Goal: Information Seeking & Learning: Learn about a topic

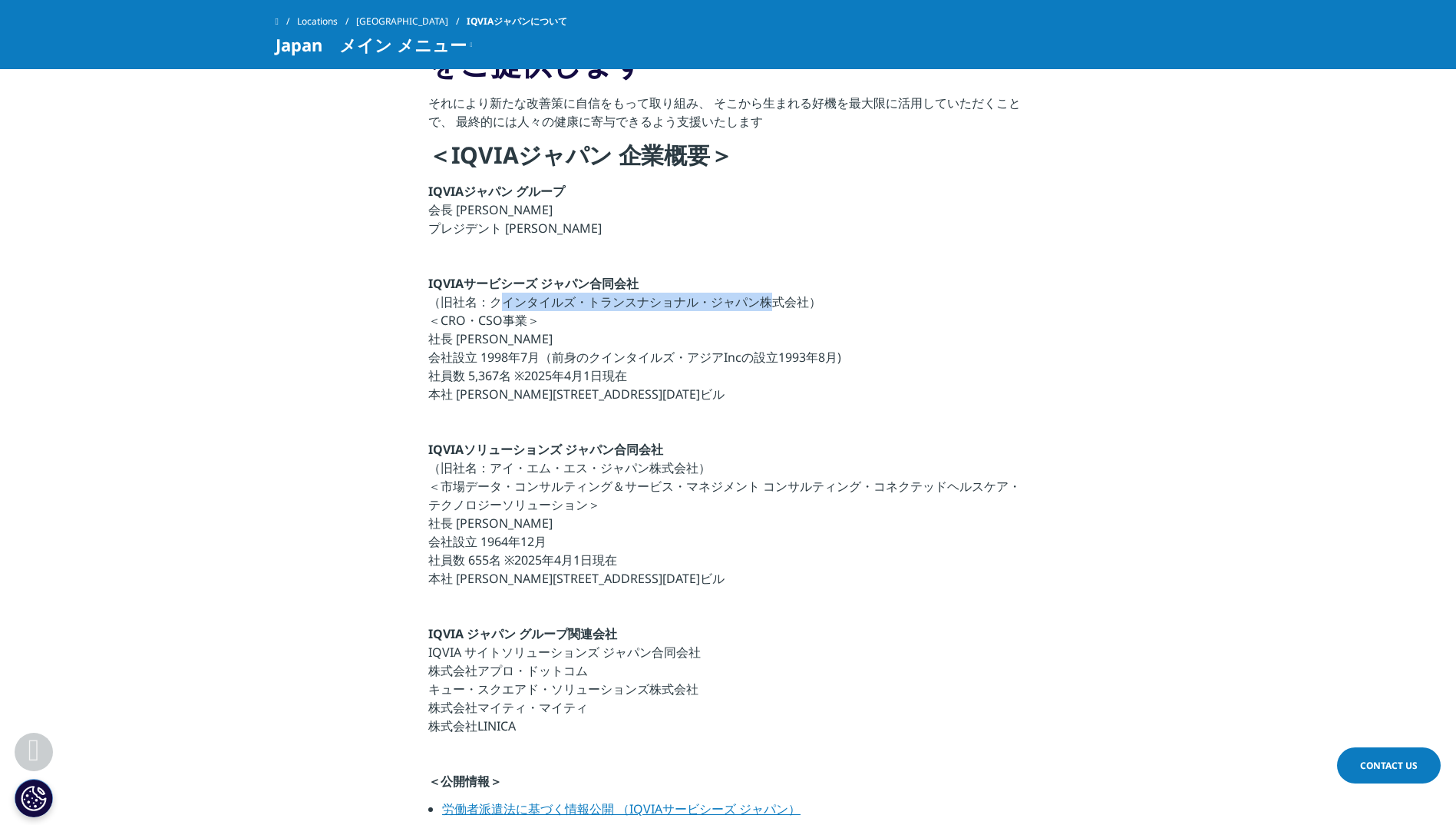
drag, startPoint x: 492, startPoint y: 300, endPoint x: 757, endPoint y: 301, distance: 265.0
click at [757, 301] on p "IQVIAサービシーズ ジャパン合同会社 （旧社名：クインタイルズ・トランスナショナル・ジャパン株式会社） ＜CRO・CSO事業＞ 社長 宇賀神 史彦 会社設…" at bounding box center [728, 343] width 599 height 138
copy p "クインタイルズ・トランスナショナル・ジャパン"
click at [996, 419] on p at bounding box center [728, 426] width 599 height 27
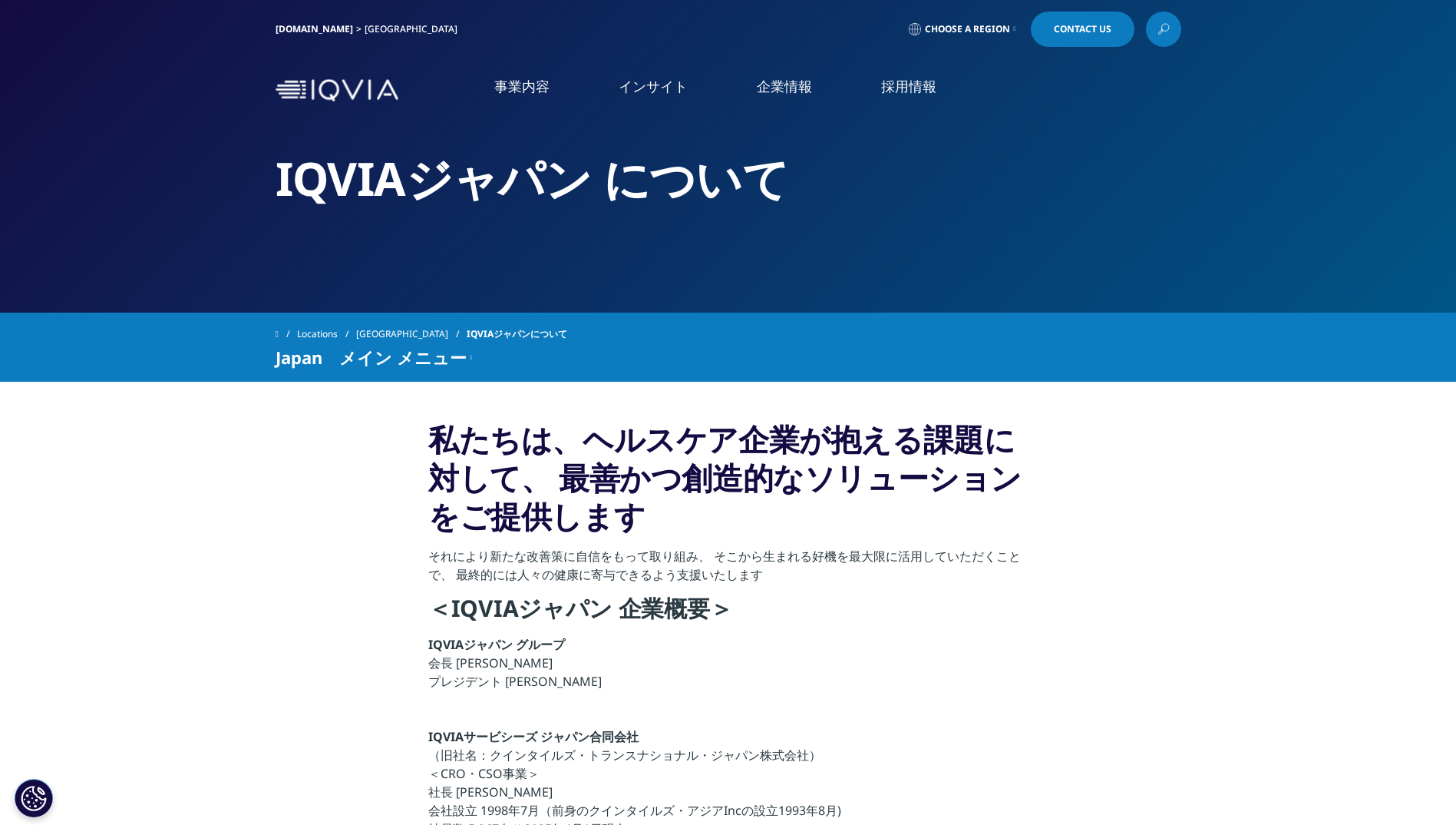
click at [75, 197] on link "概要" at bounding box center [297, 194] width 464 height 18
click at [557, 206] on link "品質・情報セキュリティ" at bounding box center [761, 205] width 464 height 18
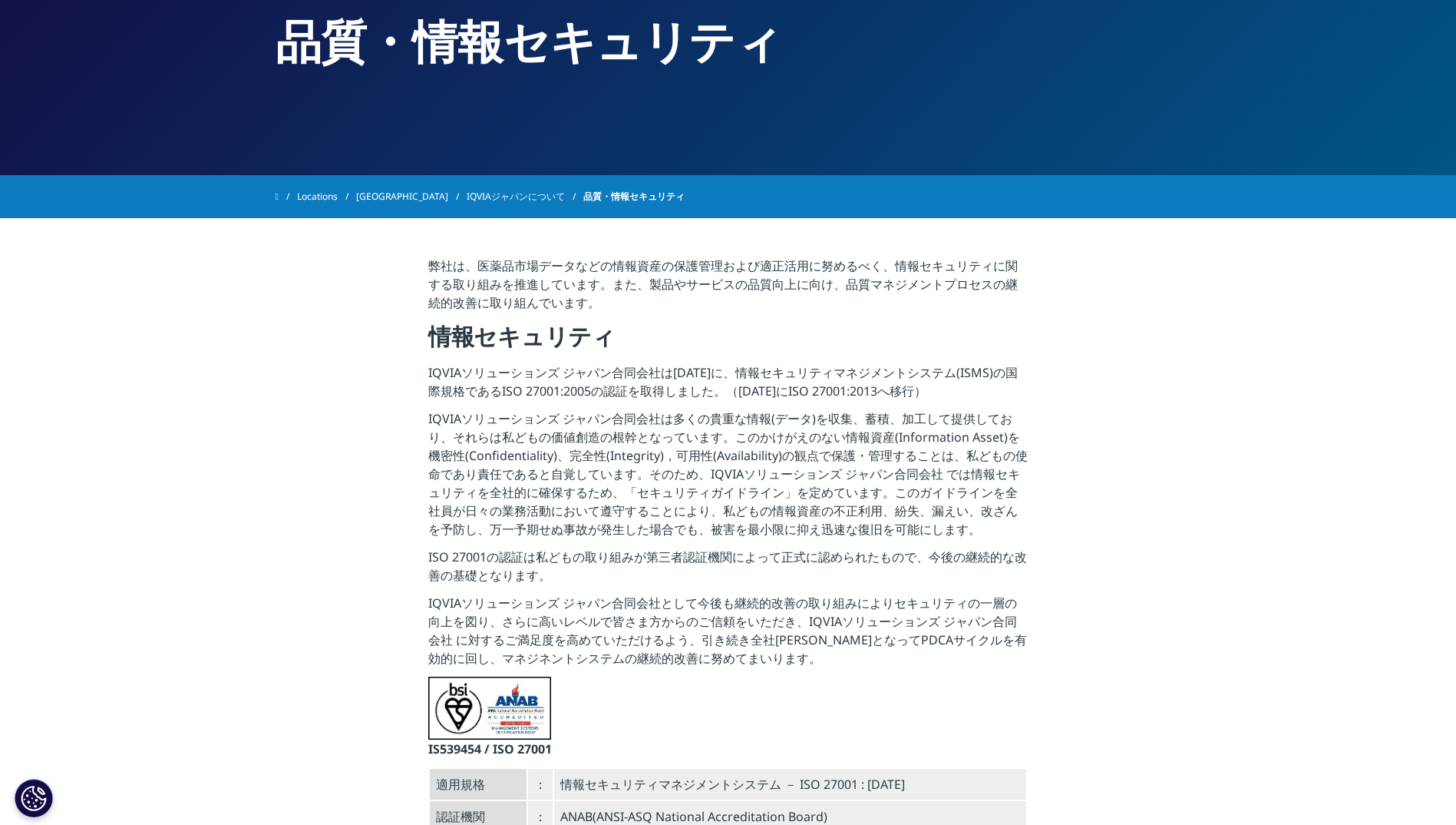
scroll to position [154, 0]
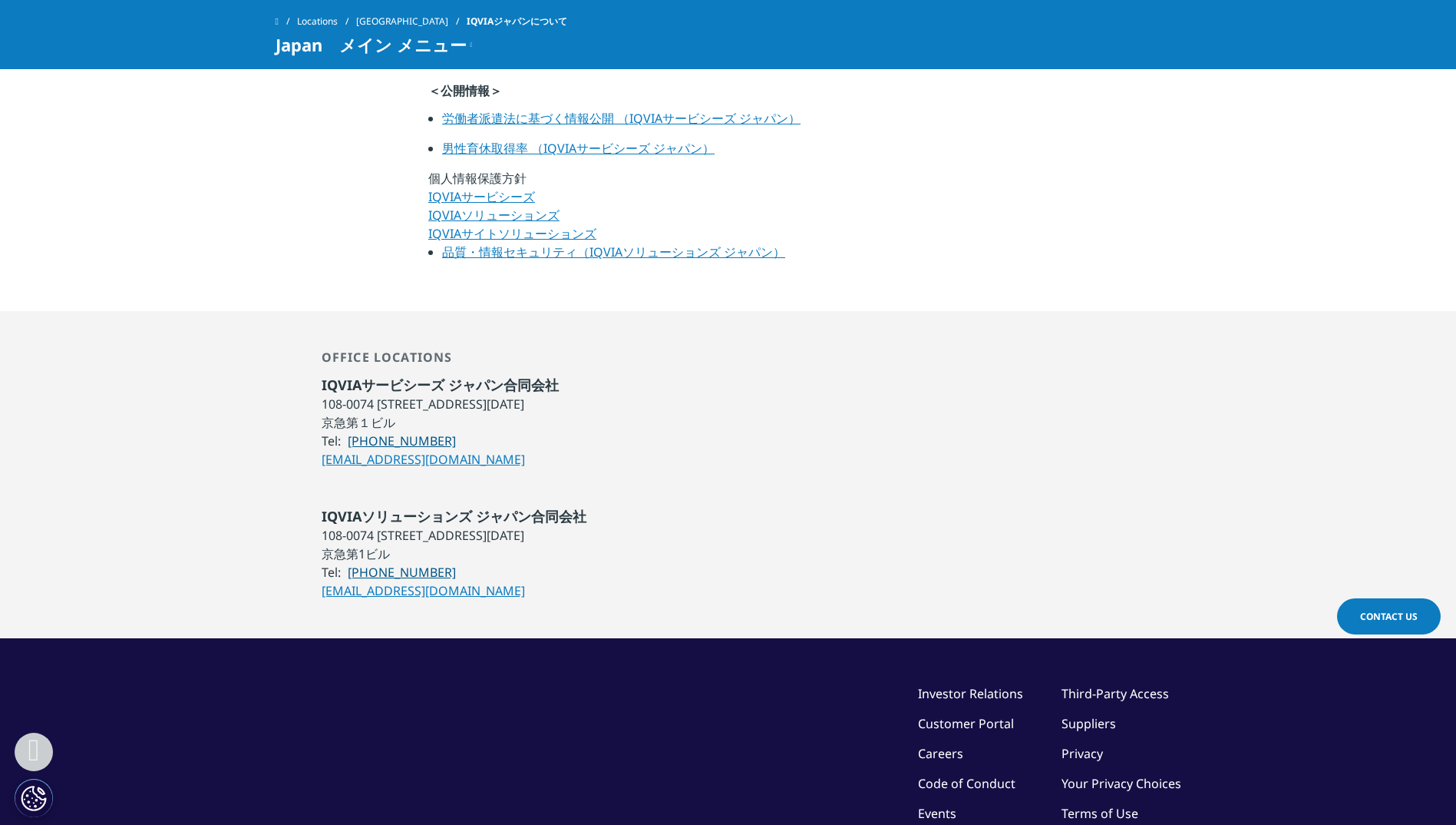
scroll to position [1075, 0]
